Goal: Find specific page/section: Find specific page/section

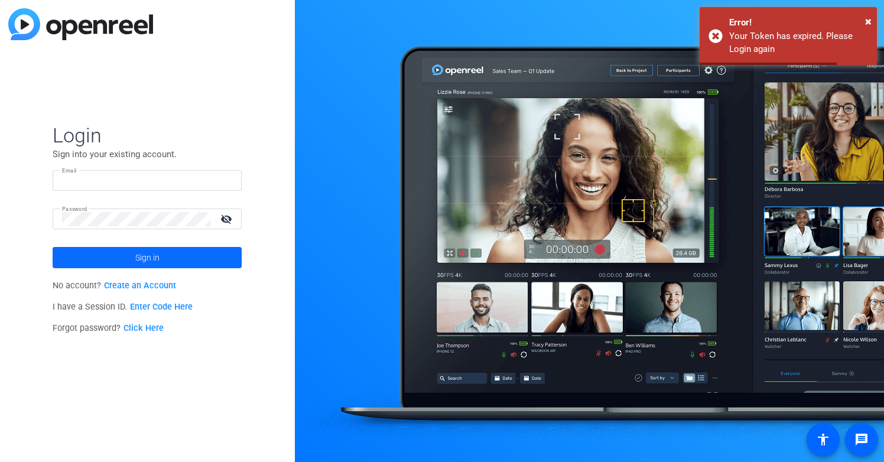
type input "[EMAIL_ADDRESS][DOMAIN_NAME]"
click at [174, 250] on span at bounding box center [147, 257] width 189 height 28
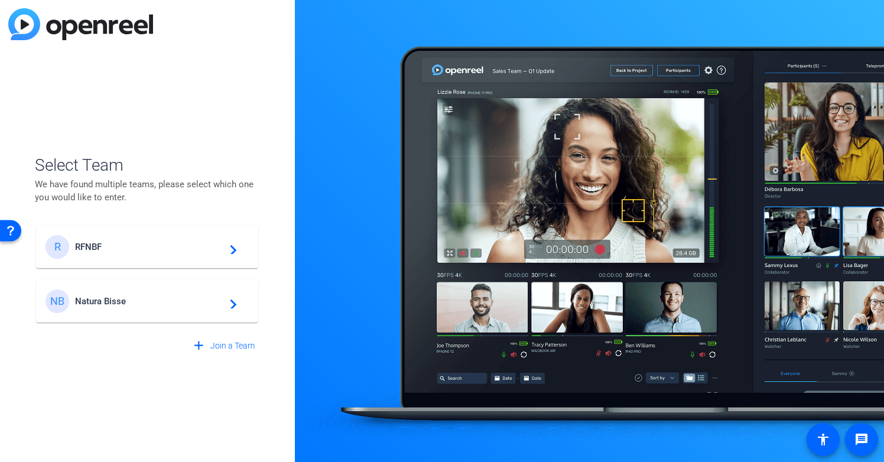
click at [151, 314] on mat-card-content "NB Natura Bisse navigate_next" at bounding box center [147, 301] width 222 height 43
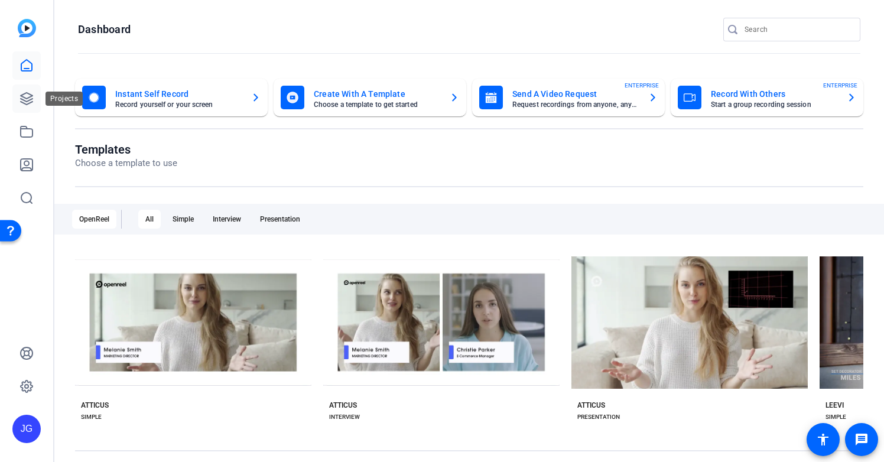
click at [27, 100] on icon at bounding box center [27, 99] width 12 height 12
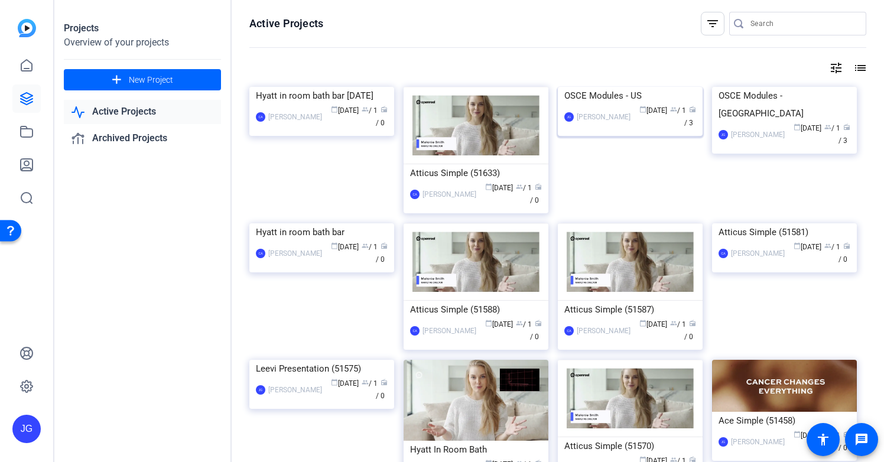
click at [616, 105] on div "OSCE Modules - US" at bounding box center [630, 96] width 132 height 18
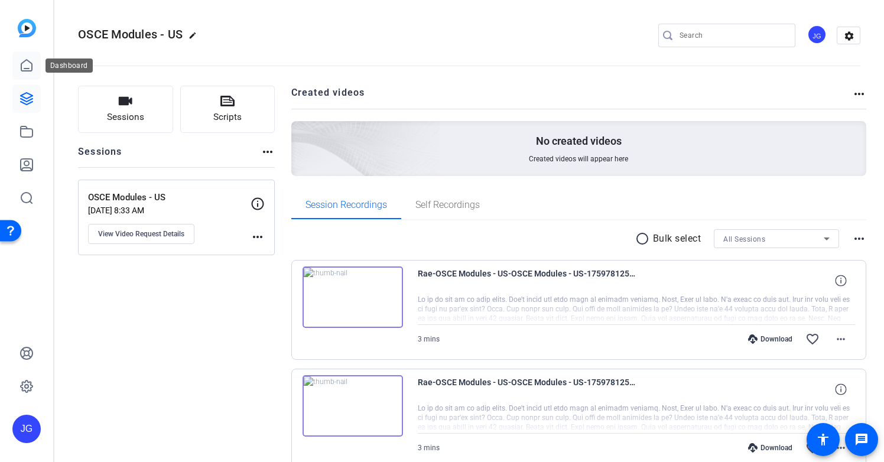
click at [26, 64] on icon at bounding box center [26, 65] width 14 height 14
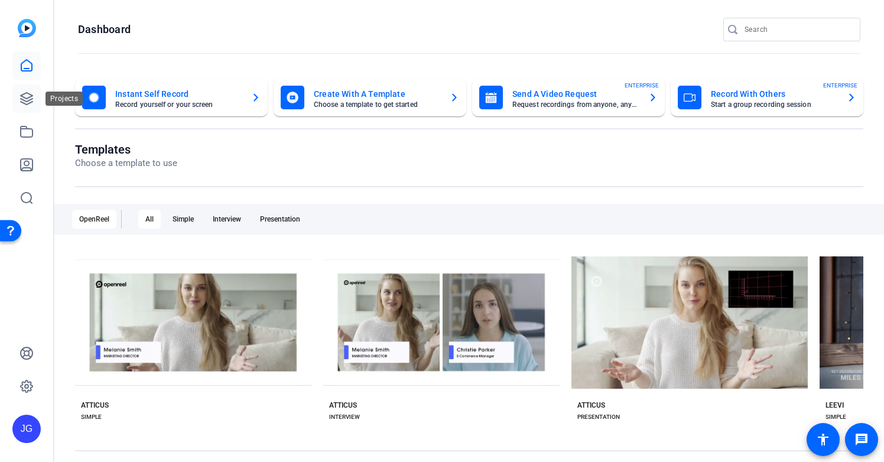
click at [22, 99] on icon at bounding box center [27, 99] width 12 height 12
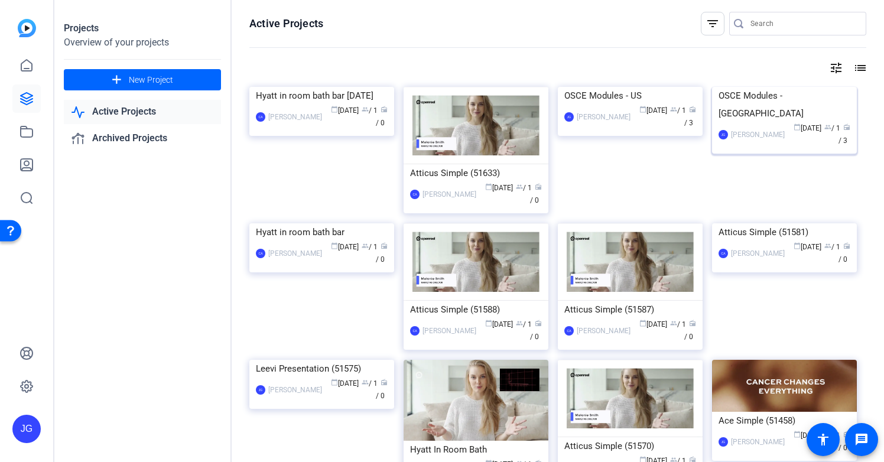
click at [762, 122] on div "OSCE Modules - [GEOGRAPHIC_DATA]" at bounding box center [784, 104] width 132 height 35
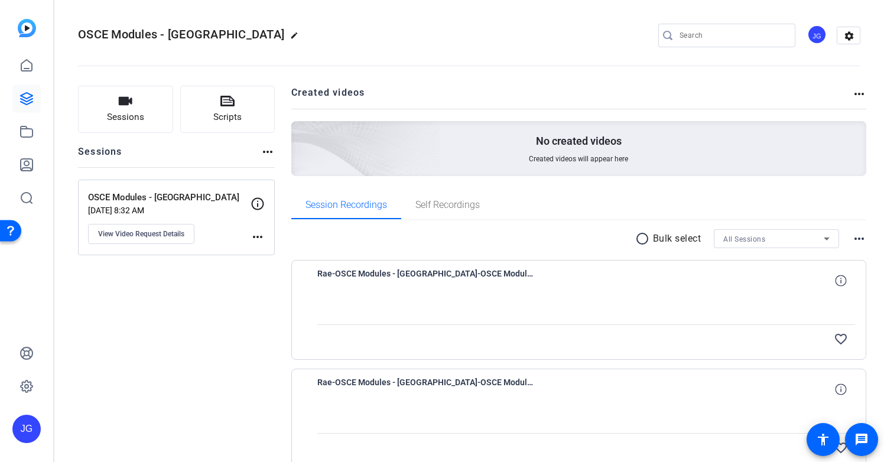
click at [475, 271] on span "Rae-OSCE Modules - [GEOGRAPHIC_DATA]-OSCE Modules - [GEOGRAPHIC_DATA]-175978189…" at bounding box center [426, 280] width 219 height 28
click at [837, 279] on icon at bounding box center [840, 280] width 11 height 11
click at [202, 329] on div "Sessions Scripts Sessions more_horiz OSCE Modules - UK [DATE] 8:32 AM View Vide…" at bounding box center [176, 350] width 197 height 529
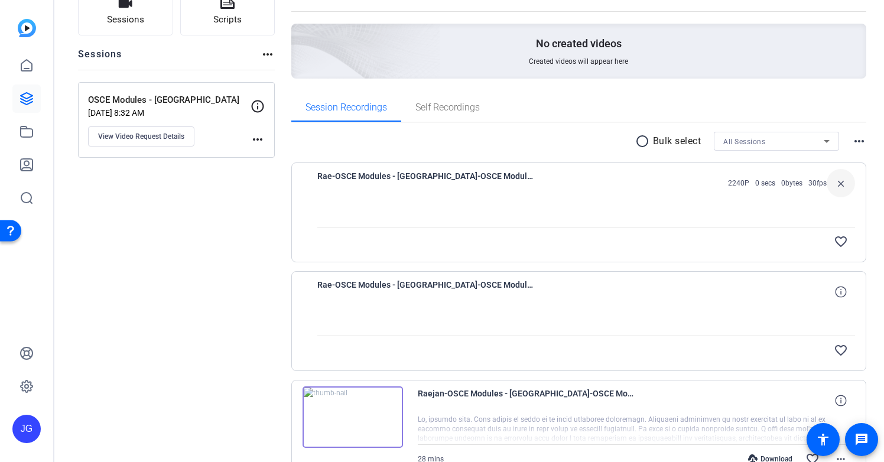
scroll to position [168, 0]
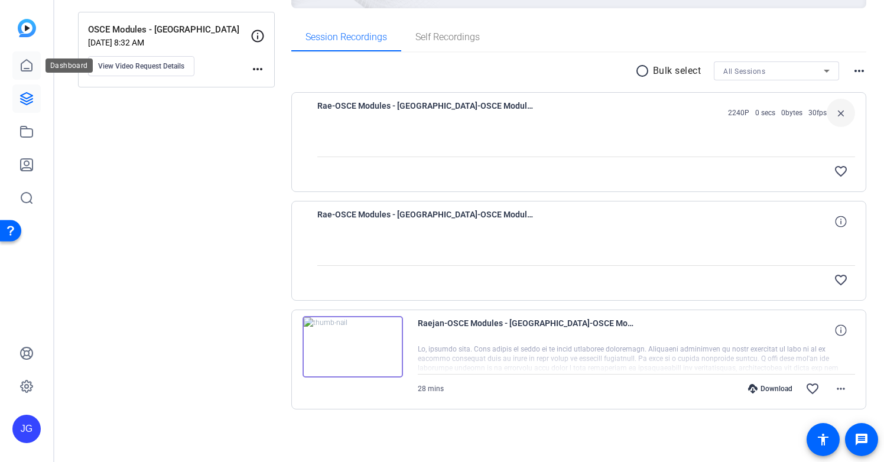
click at [27, 63] on icon at bounding box center [26, 65] width 14 height 14
